Goal: Task Accomplishment & Management: Use online tool/utility

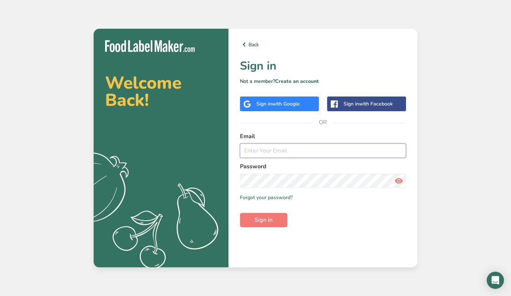
click at [262, 149] on input "email" at bounding box center [323, 150] width 166 height 14
type input "putrasuryawan2@gmail.com"
click at [397, 181] on icon at bounding box center [399, 180] width 9 height 13
click at [261, 218] on span "Sign in" at bounding box center [264, 220] width 18 height 9
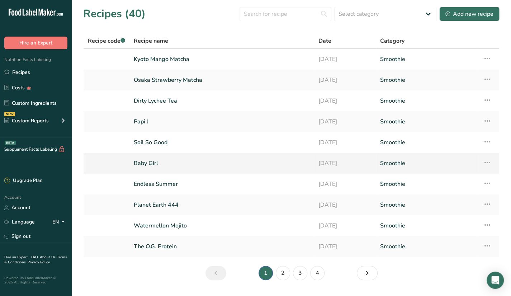
click at [194, 165] on link "Baby Girl" at bounding box center [222, 163] width 176 height 15
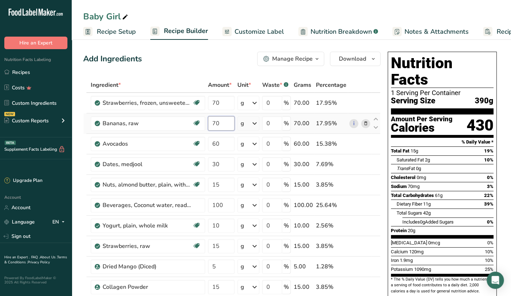
click at [223, 122] on input "70" at bounding box center [221, 123] width 27 height 14
type input "7"
type input "60"
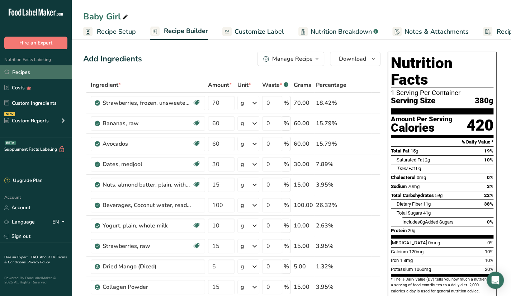
click at [23, 70] on link "Recipes" at bounding box center [36, 72] width 72 height 14
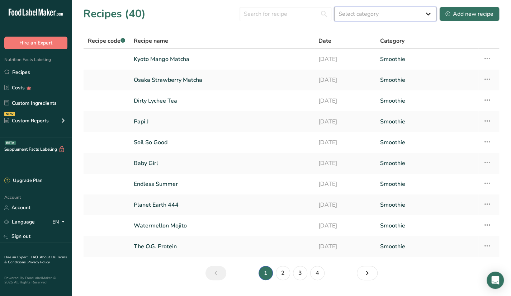
click at [371, 15] on select "Select category All Baked Goods Beverages Butter Confectionery Cooked Meals, Sa…" at bounding box center [385, 14] width 102 height 14
select select "2551"
click at [335, 7] on select "Select category All Baked Goods Beverages Butter Confectionery Cooked Meals, Sa…" at bounding box center [385, 14] width 102 height 14
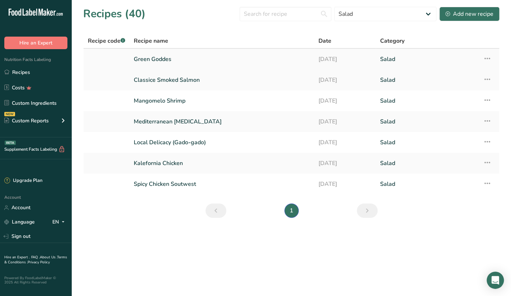
click at [209, 60] on link "Green Goddes" at bounding box center [222, 59] width 176 height 15
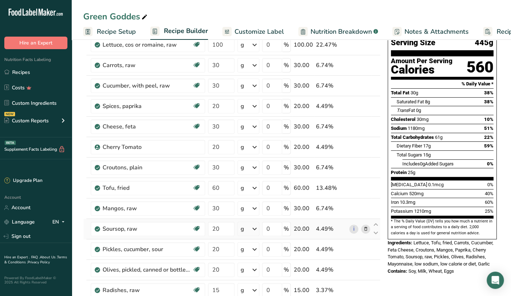
scroll to position [36, 0]
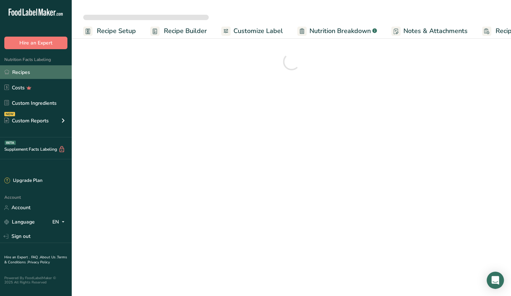
click at [52, 70] on link "Recipes" at bounding box center [36, 72] width 72 height 14
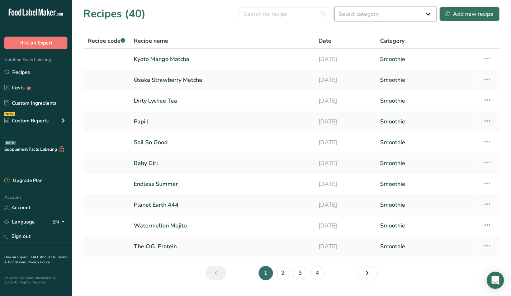
click at [358, 13] on select "Select category All Baked Goods Beverages Butter Confectionery Cooked Meals, Sa…" at bounding box center [385, 14] width 102 height 14
select select "2551"
click at [335, 7] on select "Select category All Baked Goods Beverages Butter Confectionery Cooked Meals, Sa…" at bounding box center [385, 14] width 102 height 14
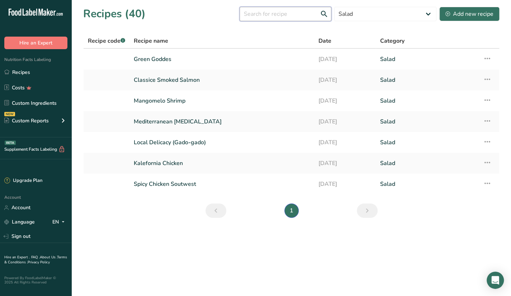
click at [300, 14] on input "text" at bounding box center [286, 14] width 92 height 14
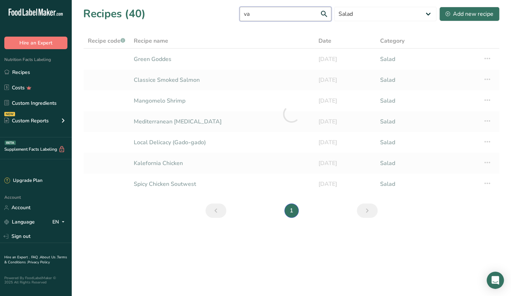
type input "v"
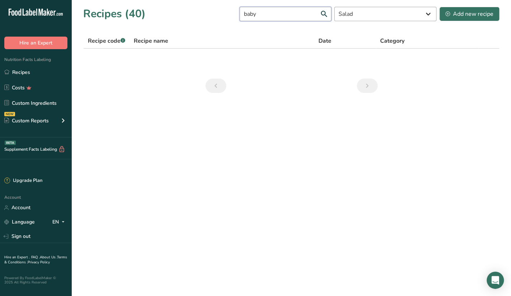
type input "baby"
click at [405, 15] on select "All Baked Goods Beverages Butter Confectionery Cooked Meals, Salads, & Sauces D…" at bounding box center [385, 14] width 102 height 14
select select
click at [335, 7] on select "All Baked Goods Beverages Butter Confectionery Cooked Meals, Salads, & Sauces D…" at bounding box center [385, 14] width 102 height 14
click at [266, 53] on link "Baby Girl" at bounding box center [222, 59] width 176 height 15
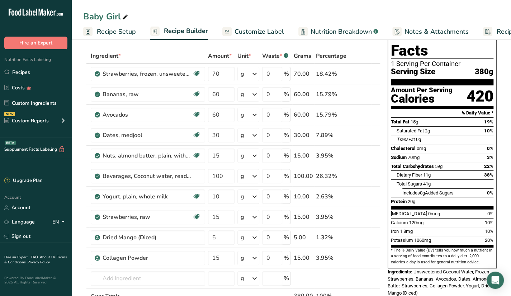
scroll to position [36, 0]
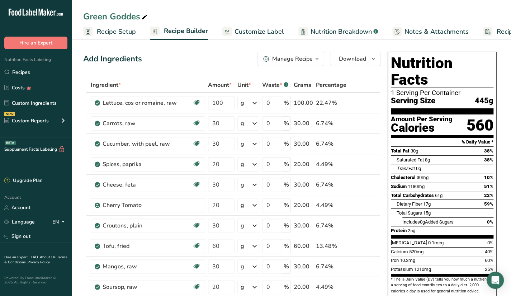
drag, startPoint x: 44, startPoint y: 72, endPoint x: 304, endPoint y: 6, distance: 267.9
click at [44, 72] on link "Recipes" at bounding box center [36, 72] width 72 height 14
click at [46, 72] on link "Recipes" at bounding box center [36, 72] width 72 height 14
click at [39, 72] on link "Recipes" at bounding box center [36, 72] width 72 height 14
